Goal: Navigation & Orientation: Find specific page/section

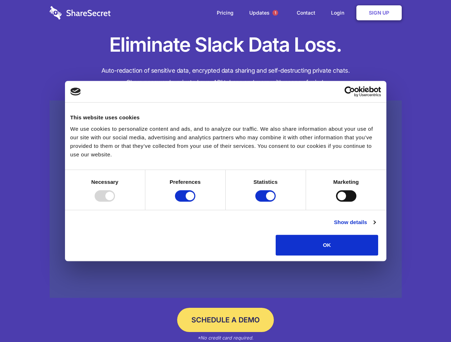
click at [115, 202] on div at bounding box center [105, 196] width 20 height 11
click at [195, 202] on input "Preferences" at bounding box center [185, 196] width 20 height 11
checkbox input "false"
click at [266, 202] on input "Statistics" at bounding box center [265, 196] width 20 height 11
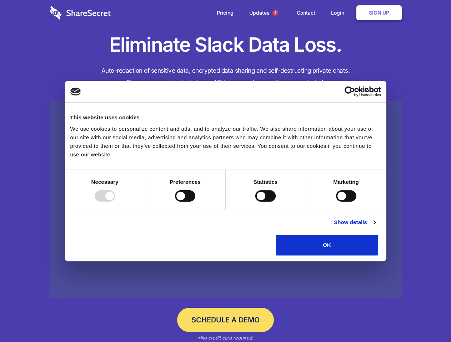
checkbox input "false"
click at [336, 202] on input "Marketing" at bounding box center [346, 196] width 20 height 11
checkbox input "true"
click at [375, 227] on link "Show details" at bounding box center [354, 222] width 41 height 9
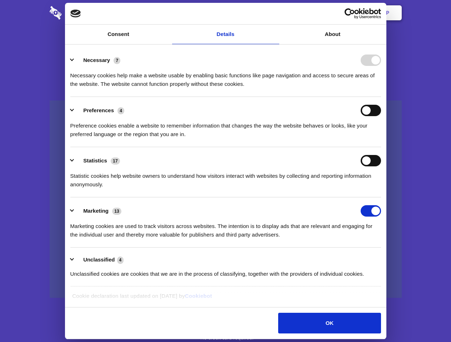
click at [381, 97] on li "Necessary 7 Necessary cookies help make a website usable by enabling basic func…" at bounding box center [225, 72] width 310 height 50
click at [275, 13] on span "1" at bounding box center [275, 13] width 6 height 6
